Goal: Navigation & Orientation: Go to known website

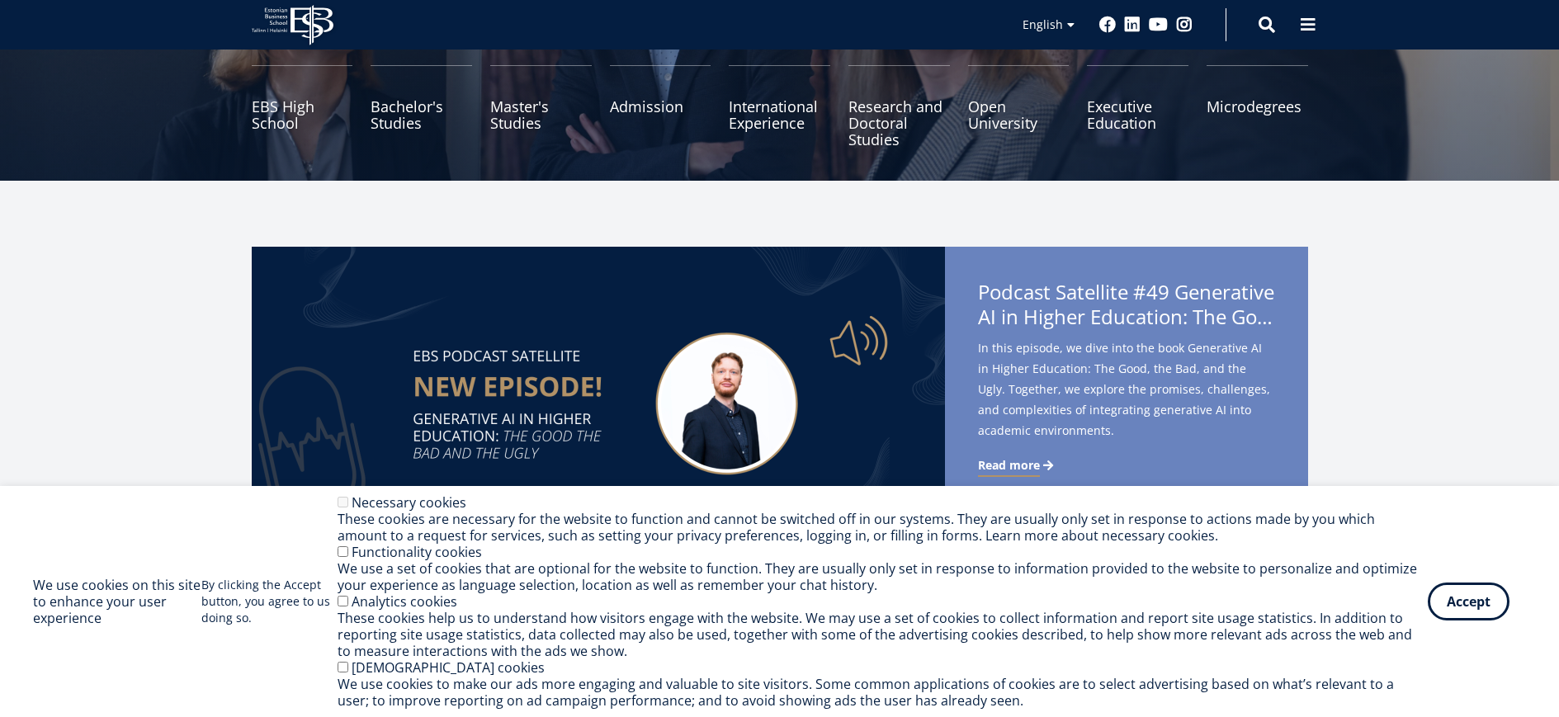
scroll to position [221, 0]
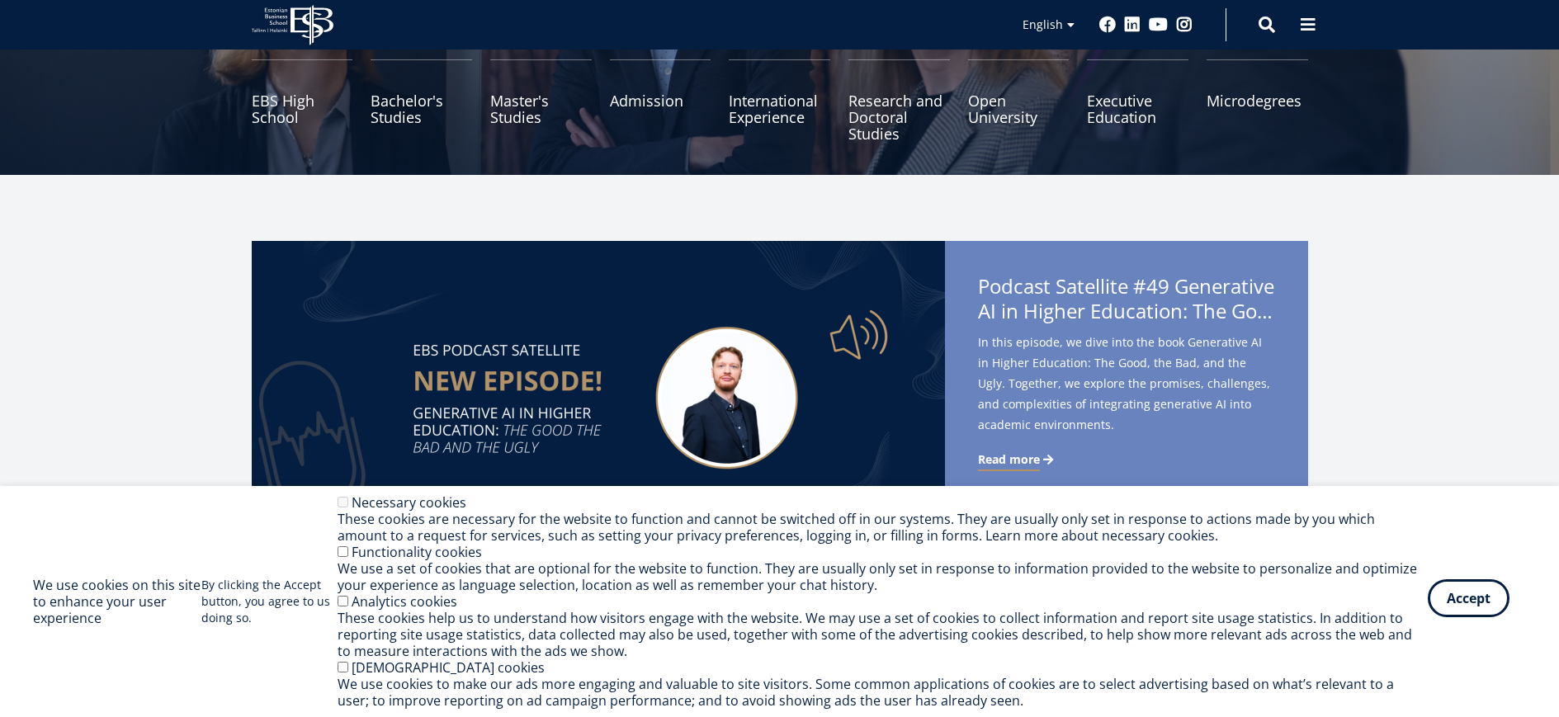
click at [1474, 610] on button "Accept" at bounding box center [1468, 598] width 82 height 38
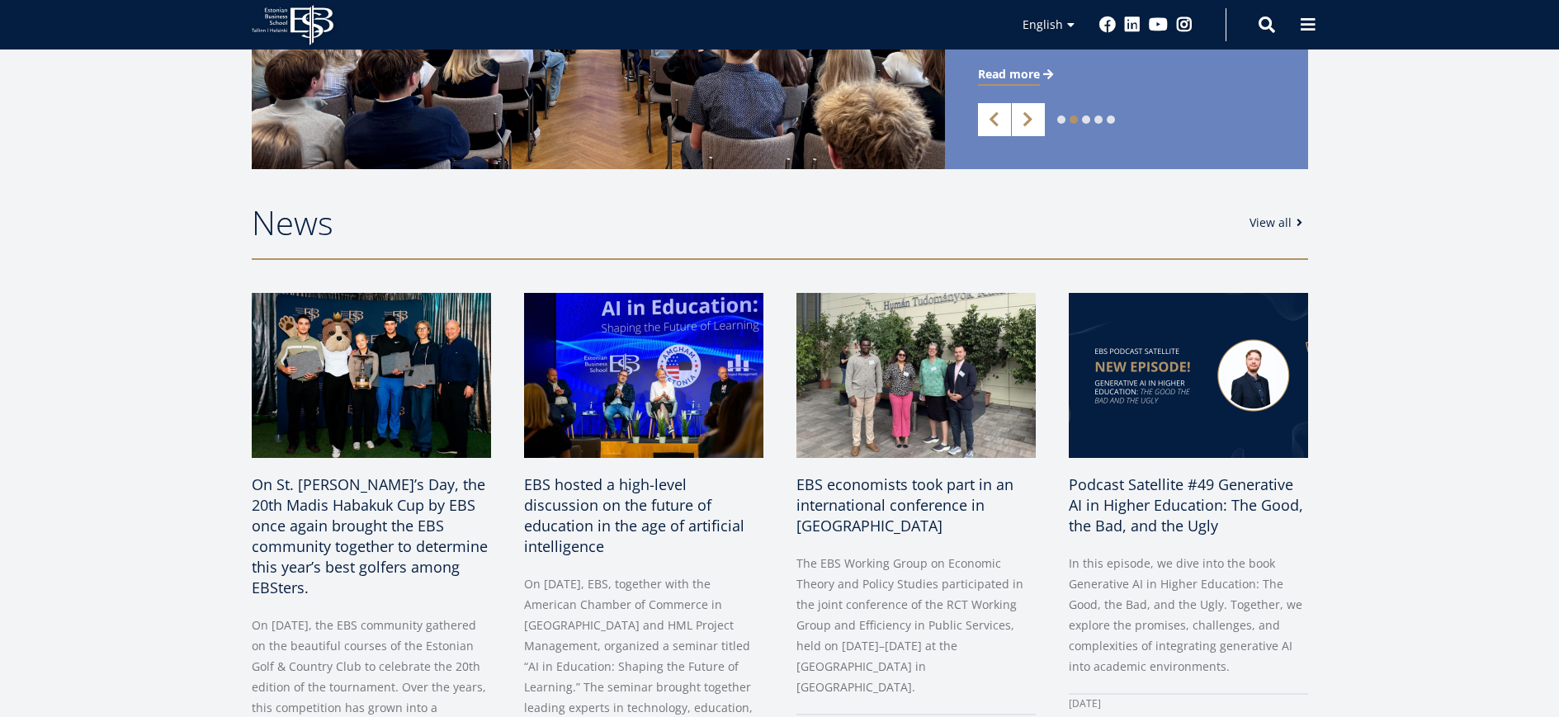
scroll to position [639, 0]
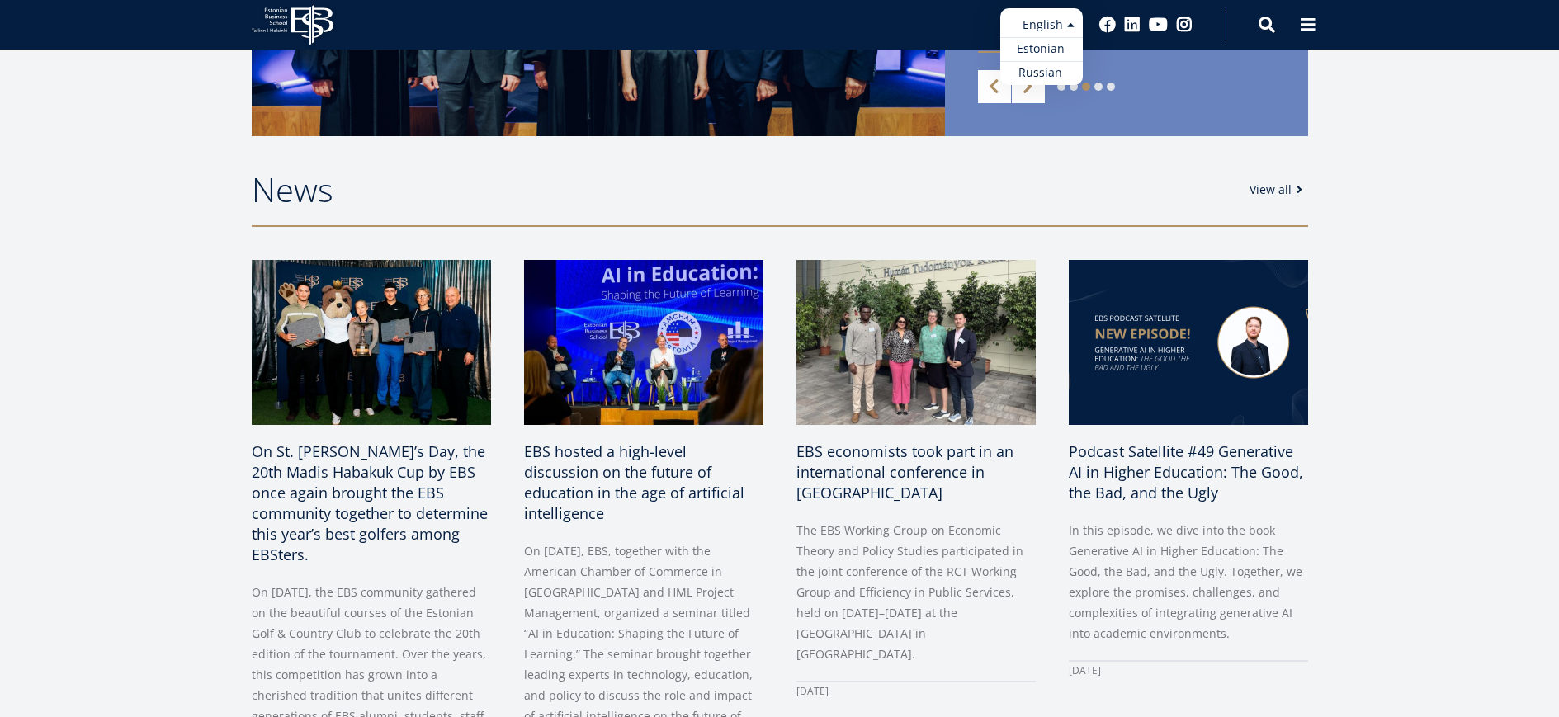
click at [1074, 26] on ul "Estonian English Russian" at bounding box center [1041, 46] width 83 height 77
click at [1036, 49] on link "Estonian" at bounding box center [1041, 49] width 83 height 24
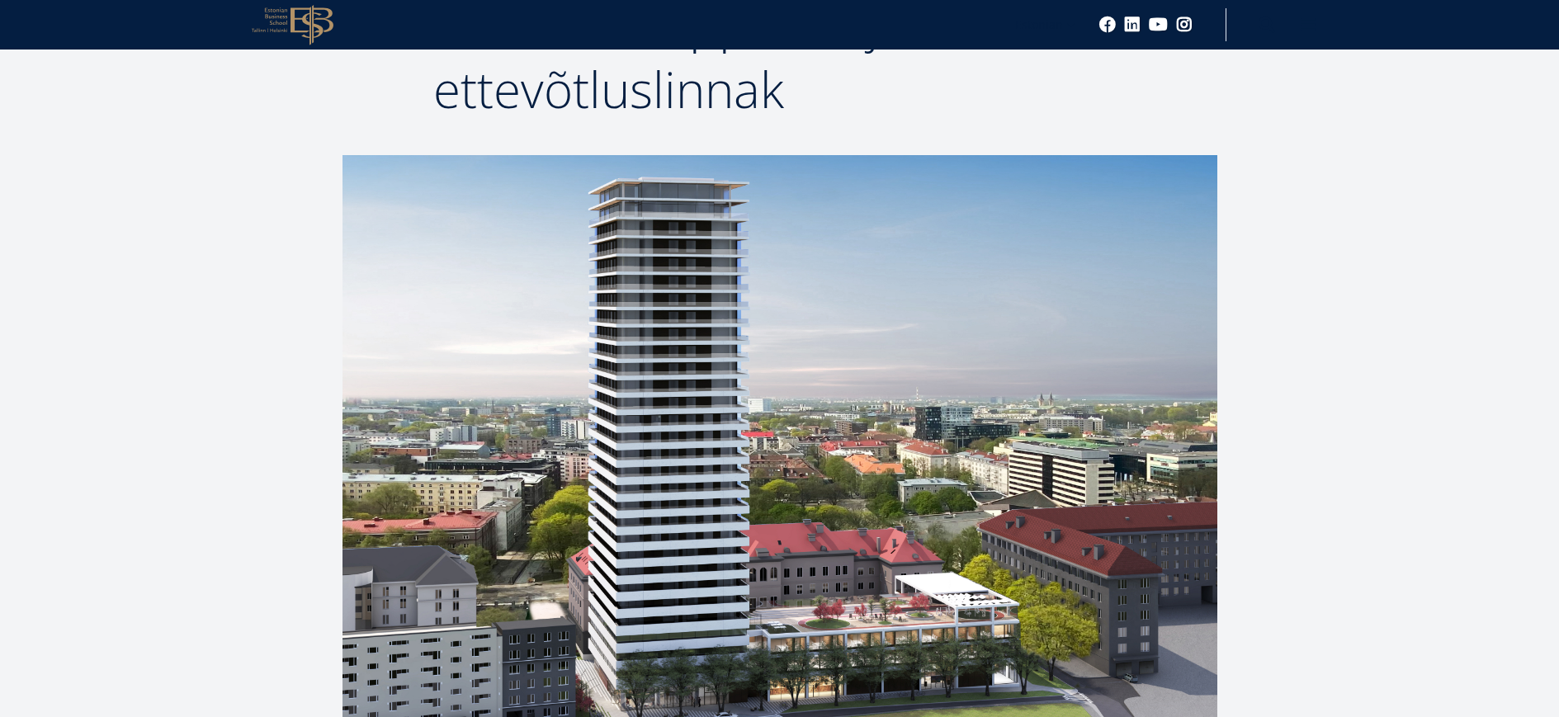
scroll to position [16, 0]
